Goal: Information Seeking & Learning: Learn about a topic

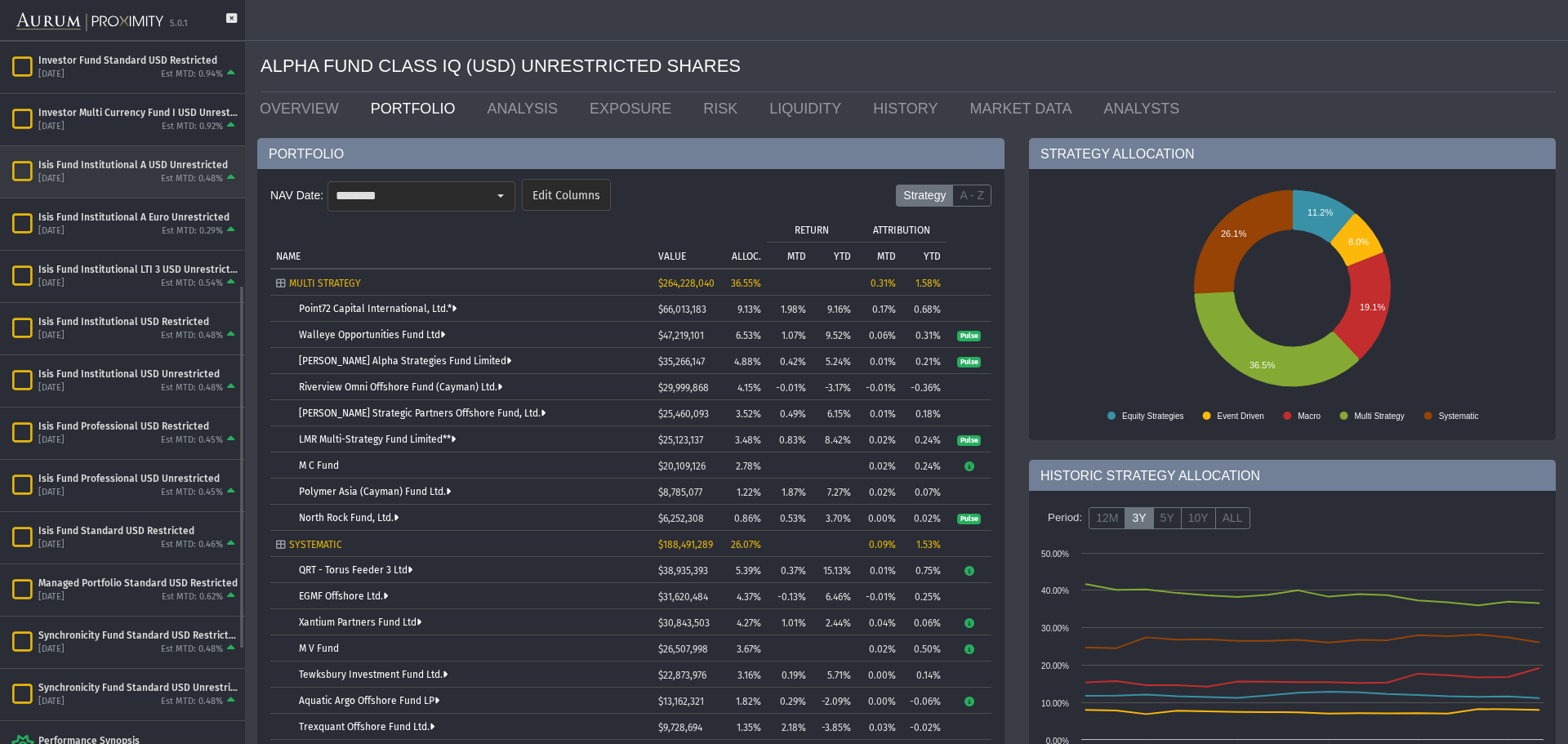
scroll to position [472, 0]
click at [120, 400] on div "Isis Fund Institutional USD Unrestricted [DATE] Est MTD: 0.48%" at bounding box center [122, 378] width 245 height 52
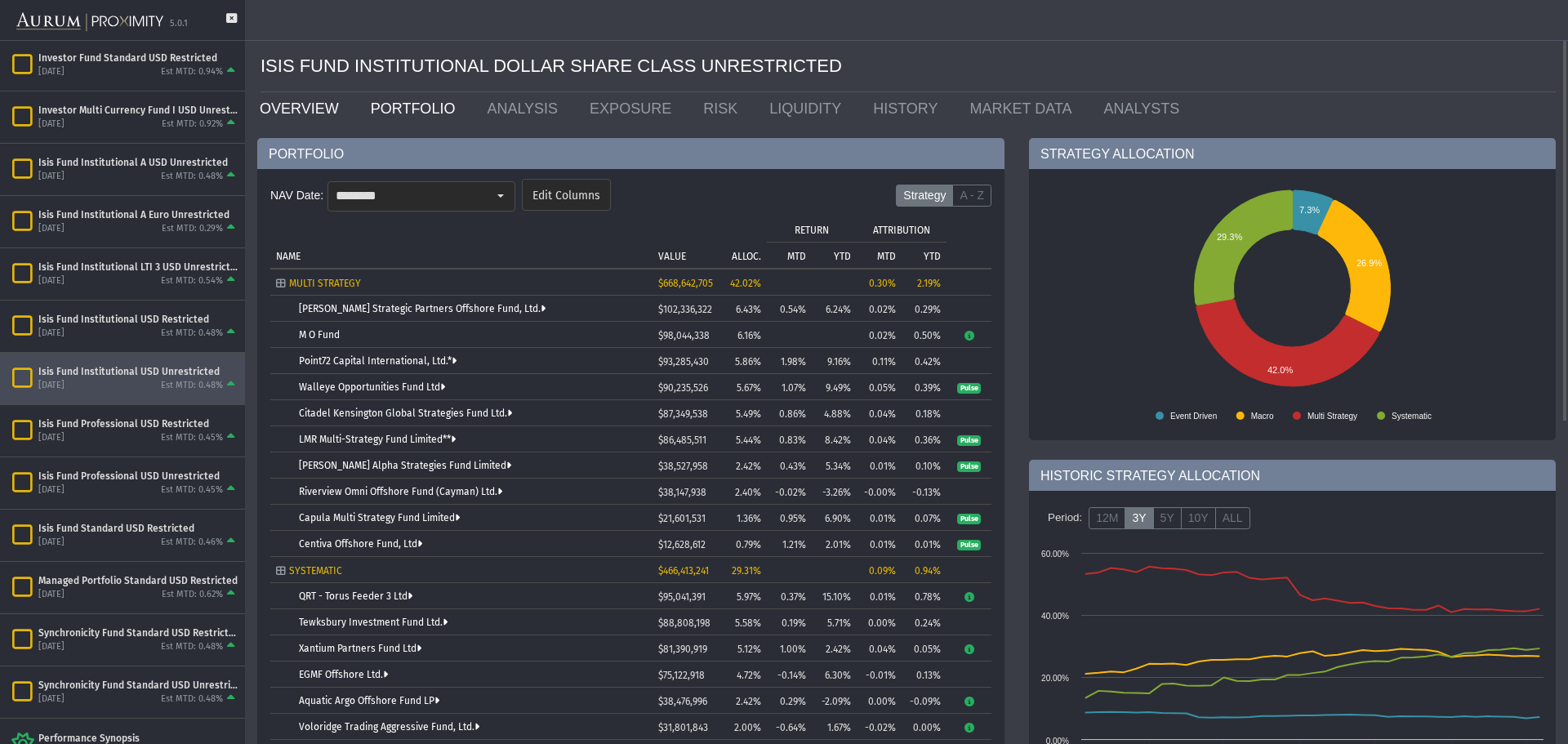
click at [314, 108] on link "OVERVIEW" at bounding box center [303, 108] width 111 height 32
